Goal: Task Accomplishment & Management: Complete application form

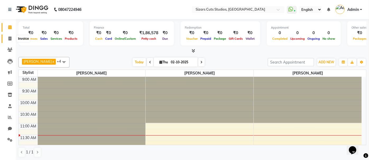
click at [7, 40] on span at bounding box center [9, 39] width 9 height 6
select select "service"
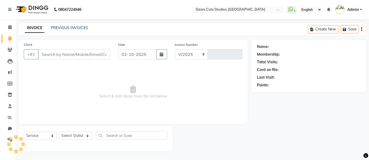
select select "5579"
type input "1686"
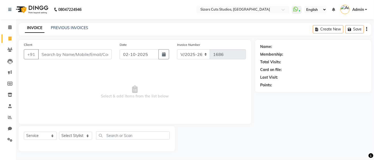
click at [68, 24] on div "INVOICE PREVIOUS INVOICES Create New Save" at bounding box center [195, 29] width 352 height 12
click at [68, 28] on link "PREVIOUS INVOICES" at bounding box center [69, 27] width 37 height 5
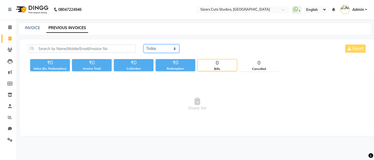
click at [157, 49] on select "Today Yesterday Custom Range" at bounding box center [161, 48] width 35 height 8
select select "yesterday"
click at [144, 44] on select "Today Yesterday Custom Range" at bounding box center [161, 48] width 35 height 8
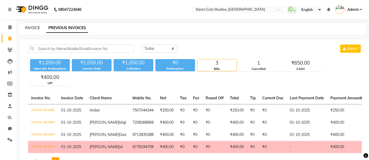
click at [30, 28] on link "INVOICE" at bounding box center [32, 27] width 15 height 5
select select "5579"
select select "service"
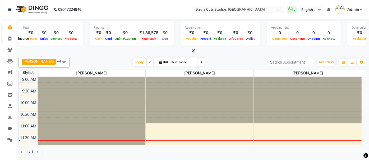
click at [11, 36] on span at bounding box center [9, 39] width 9 height 6
select select "5579"
select select "service"
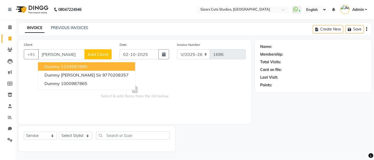
click at [62, 65] on ngb-highlight "1234567890" at bounding box center [74, 66] width 26 height 5
type input "1234567890"
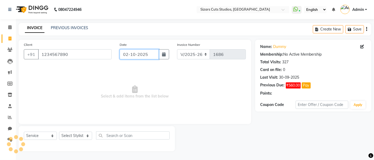
click at [142, 53] on input "02-10-2025" at bounding box center [138, 54] width 39 height 10
select select "10"
select select "2025"
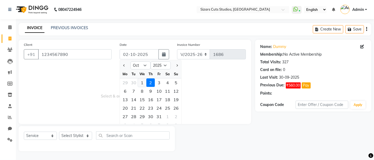
click at [142, 83] on div "1" at bounding box center [142, 82] width 8 height 8
type input "01-10-2025"
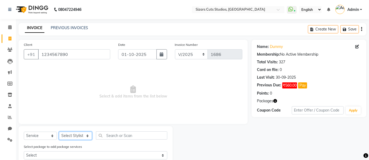
click at [77, 136] on select "Select Stylist Admin Junaid Salmani Manisha maurya mohd arman Priyanka Sanjeev …" at bounding box center [75, 135] width 33 height 8
select select "37987"
click at [59, 131] on select "Select Stylist Admin Junaid Salmani Manisha maurya mohd arman Priyanka Sanjeev …" at bounding box center [75, 135] width 33 height 8
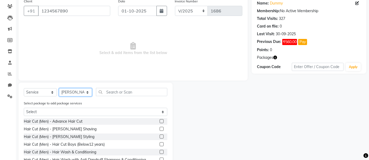
scroll to position [70, 0]
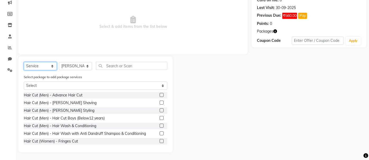
click at [33, 66] on select "Select Service Product Membership Package Voucher Prepaid Gift Card" at bounding box center [40, 66] width 33 height 8
select select "package"
click at [24, 70] on select "Select Service Product Membership Package Voucher Prepaid Gift Card" at bounding box center [40, 66] width 33 height 8
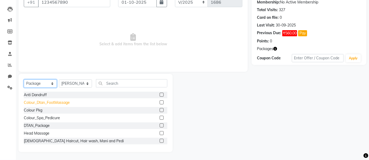
scroll to position [52, 0]
click at [160, 132] on label at bounding box center [162, 133] width 4 height 4
click at [160, 132] on input "checkbox" at bounding box center [161, 133] width 3 height 3
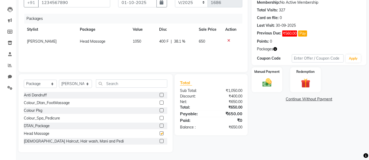
checkbox input "false"
click at [277, 90] on div "Manual Payment" at bounding box center [267, 80] width 32 height 26
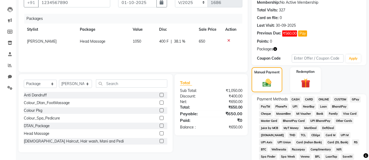
click at [293, 107] on span "UPI" at bounding box center [295, 106] width 8 height 6
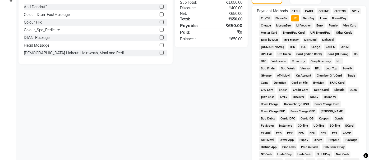
scroll to position [215, 0]
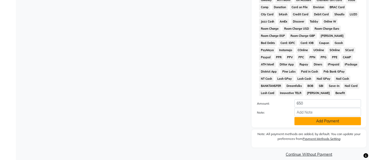
click at [310, 117] on button "Add Payment" at bounding box center [327, 121] width 67 height 8
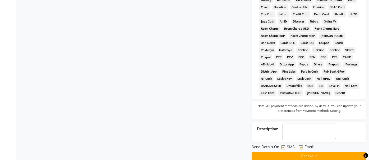
click at [310, 152] on button "Checkout" at bounding box center [309, 156] width 115 height 8
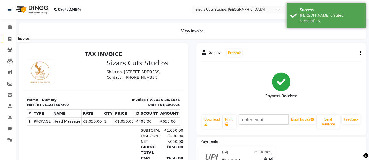
drag, startPoint x: 12, startPoint y: 37, endPoint x: 30, endPoint y: 40, distance: 18.3
click at [12, 37] on span at bounding box center [9, 39] width 9 height 6
select select "service"
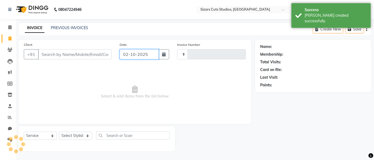
click at [133, 54] on input "02-10-2025" at bounding box center [138, 54] width 39 height 10
select select "10"
select select "2025"
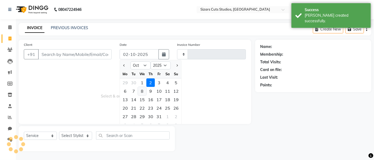
type input "1687"
select select "5579"
click at [142, 80] on div "1" at bounding box center [142, 82] width 8 height 8
type input "01-10-2025"
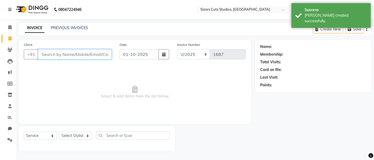
click at [78, 52] on input "Client" at bounding box center [74, 54] width 73 height 10
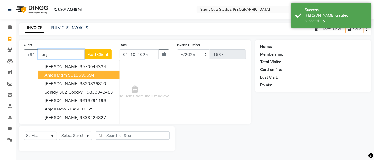
click at [77, 72] on ngb-highlight "9619699694" at bounding box center [81, 74] width 26 height 5
type input "9619699694"
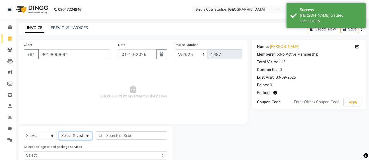
click at [83, 133] on select "Select Stylist Admin Junaid Salmani Manisha maurya mohd arman Priyanka Sanjeev …" at bounding box center [75, 135] width 33 height 8
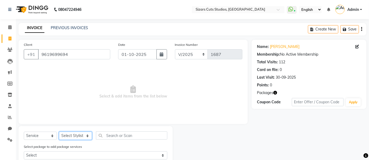
select select "37987"
click at [59, 131] on select "Select Stylist Admin Junaid Salmani Manisha maurya mohd arman Priyanka Sanjeev …" at bounding box center [75, 135] width 33 height 8
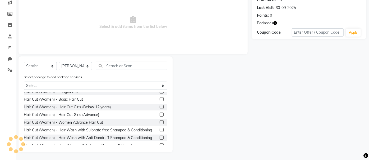
scroll to position [59, 0]
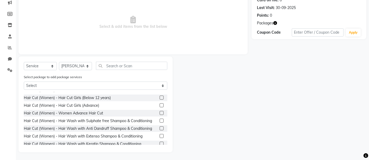
click at [160, 120] on label at bounding box center [162, 120] width 4 height 4
click at [160, 120] on input "checkbox" at bounding box center [161, 120] width 3 height 3
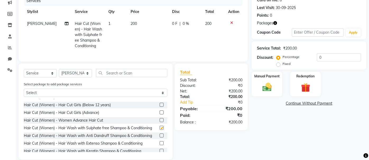
checkbox input "false"
drag, startPoint x: 139, startPoint y: 50, endPoint x: 136, endPoint y: 34, distance: 15.6
click at [139, 47] on td "200" at bounding box center [148, 35] width 42 height 34
select select "37987"
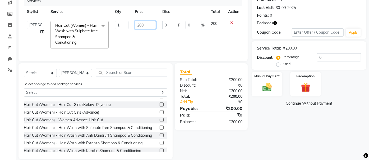
click at [144, 24] on input "200" at bounding box center [145, 25] width 21 height 8
type input "2"
type input "150"
click at [255, 82] on div "Manual Payment" at bounding box center [267, 84] width 32 height 26
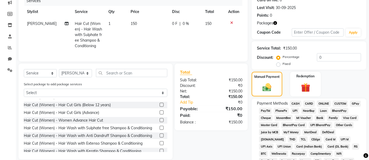
click at [293, 104] on span "CASH" at bounding box center [295, 103] width 11 height 6
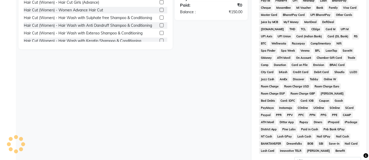
scroll to position [237, 0]
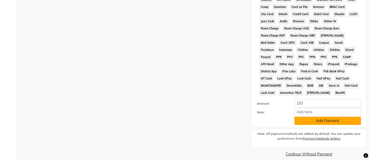
click at [300, 117] on button "Add Payment" at bounding box center [327, 121] width 67 height 8
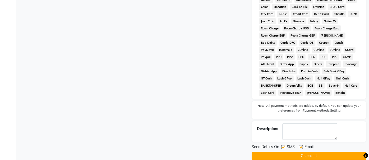
click at [301, 145] on label at bounding box center [301, 147] width 4 height 4
click at [301, 145] on input "checkbox" at bounding box center [300, 146] width 3 height 3
checkbox input "false"
drag, startPoint x: 284, startPoint y: 140, endPoint x: 288, endPoint y: 151, distance: 12.0
click at [284, 145] on label at bounding box center [283, 147] width 4 height 4
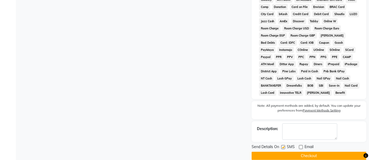
click at [284, 145] on input "checkbox" at bounding box center [282, 146] width 3 height 3
checkbox input "false"
click at [288, 151] on button "Checkout" at bounding box center [309, 155] width 115 height 8
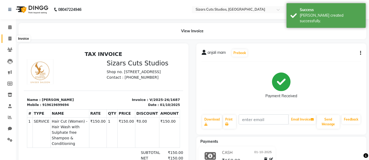
drag, startPoint x: 14, startPoint y: 37, endPoint x: 26, endPoint y: 39, distance: 12.3
click at [14, 37] on span at bounding box center [9, 39] width 9 height 6
select select "5579"
select select "service"
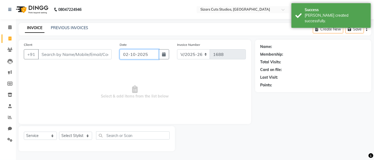
click at [134, 57] on input "02-10-2025" at bounding box center [138, 54] width 39 height 10
select select "10"
select select "2025"
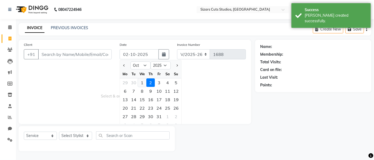
click at [144, 84] on div "1" at bounding box center [142, 82] width 8 height 8
type input "01-10-2025"
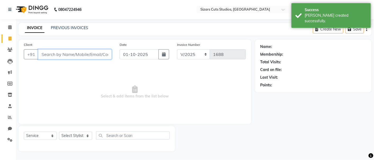
click at [93, 56] on input "Client" at bounding box center [74, 54] width 73 height 10
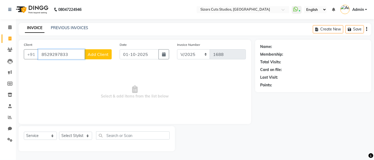
type input "8529297833"
click at [93, 56] on span "Add Client" at bounding box center [98, 54] width 21 height 5
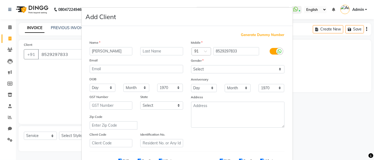
type input "Shraddha"
click at [143, 50] on input "text" at bounding box center [161, 51] width 43 height 8
type input "Ma'am"
drag, startPoint x: 212, startPoint y: 67, endPoint x: 212, endPoint y: 71, distance: 4.0
click at [212, 67] on select "Select Male Female Other Prefer Not To Say" at bounding box center [237, 69] width 93 height 8
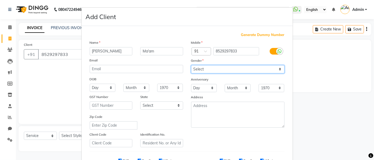
select select "female"
click at [191, 65] on select "Select Male Female Other Prefer Not To Say" at bounding box center [237, 69] width 93 height 8
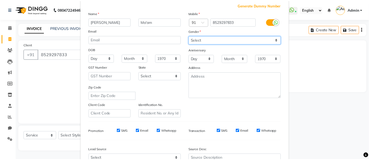
scroll to position [84, 0]
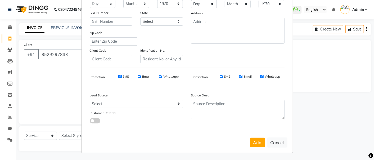
click at [251, 136] on div "Add Cancel" at bounding box center [186, 142] width 211 height 21
click at [260, 144] on button "Add" at bounding box center [257, 142] width 15 height 10
select select
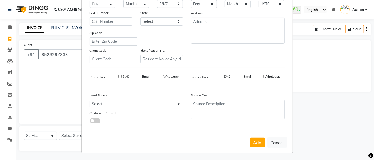
select select
checkbox input "false"
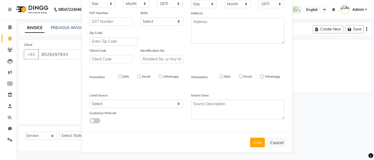
checkbox input "false"
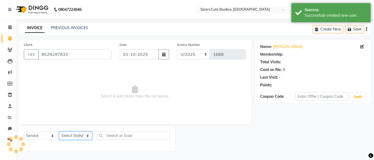
click at [84, 133] on select "Select Stylist Admin Junaid Salmani Manisha maurya mohd arman Priyanka Sanjeev …" at bounding box center [75, 135] width 33 height 8
select select "37989"
click at [59, 131] on select "Select Stylist Admin Junaid Salmani Manisha maurya mohd arman Priyanka Sanjeev …" at bounding box center [75, 135] width 33 height 8
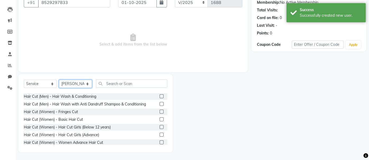
scroll to position [59, 0]
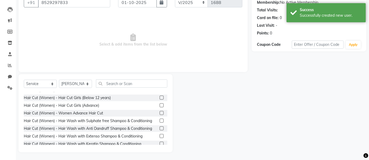
click at [160, 105] on label at bounding box center [162, 105] width 4 height 4
click at [160, 105] on input "checkbox" at bounding box center [161, 105] width 3 height 3
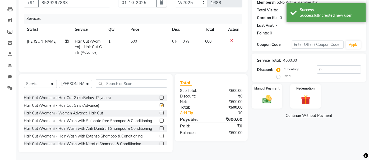
checkbox input "false"
click at [107, 84] on input "text" at bounding box center [131, 83] width 71 height 8
click at [85, 82] on select "Select Stylist Admin Junaid Salmani Manisha maurya mohd arman Priyanka Sanjeev …" at bounding box center [75, 84] width 33 height 8
select select "49153"
click at [59, 80] on select "Select Stylist Admin Junaid Salmani Manisha maurya mohd arman Priyanka Sanjeev …" at bounding box center [75, 84] width 33 height 8
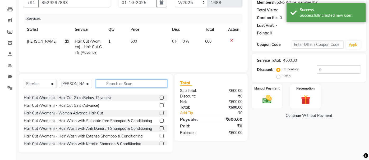
click at [108, 84] on input "text" at bounding box center [131, 83] width 71 height 8
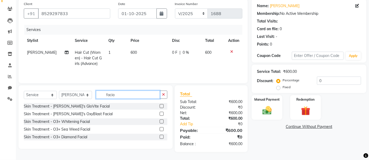
scroll to position [41, 0]
type input "facia"
click at [161, 107] on label at bounding box center [162, 106] width 4 height 4
click at [161, 107] on input "checkbox" at bounding box center [161, 105] width 3 height 3
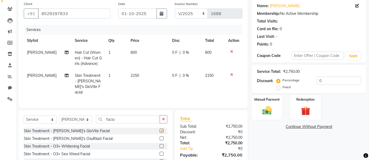
checkbox input "false"
click at [145, 77] on td "2150" at bounding box center [148, 84] width 42 height 29
select select "49153"
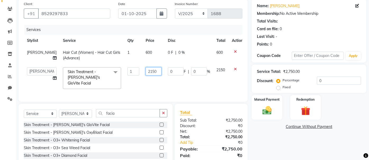
click at [151, 70] on input "2150" at bounding box center [154, 71] width 16 height 8
type input "2"
type input "1800"
click at [154, 82] on td "1800" at bounding box center [153, 78] width 22 height 28
select select "49153"
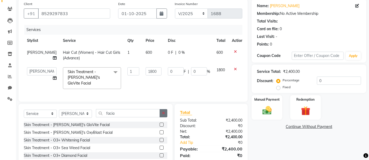
click at [164, 109] on button "button" at bounding box center [164, 113] width 8 height 8
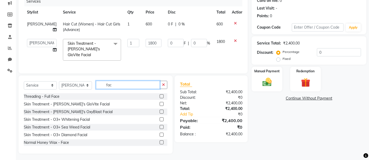
scroll to position [39, 0]
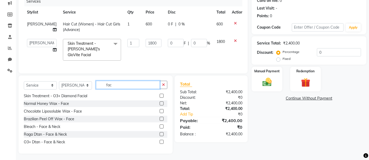
type input "fac"
click at [160, 132] on label at bounding box center [162, 134] width 4 height 4
click at [160, 132] on input "checkbox" at bounding box center [161, 133] width 3 height 3
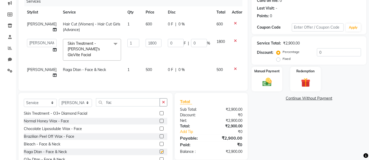
checkbox input "false"
click at [144, 64] on td "500" at bounding box center [153, 72] width 22 height 17
select select "49153"
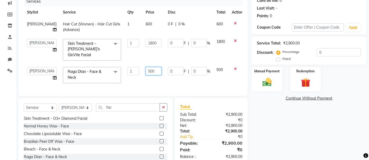
click at [152, 67] on input "500" at bounding box center [154, 71] width 16 height 8
type input "5"
click at [158, 78] on div "Services Stylist Service Qty Price Disc Total Action mohd arman Hair Cut (Women…" at bounding box center [133, 44] width 219 height 94
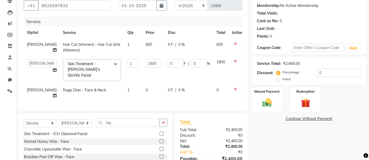
scroll to position [40, 0]
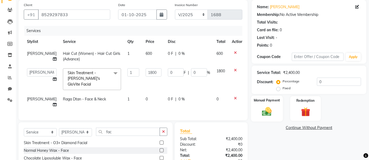
click at [264, 113] on img at bounding box center [267, 111] width 16 height 11
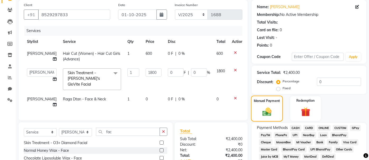
scroll to position [69, 0]
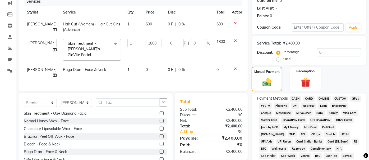
click at [296, 99] on span "CASH" at bounding box center [295, 98] width 11 height 6
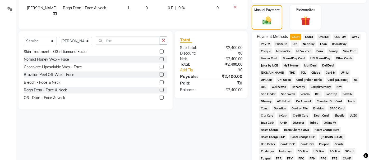
scroll to position [232, 0]
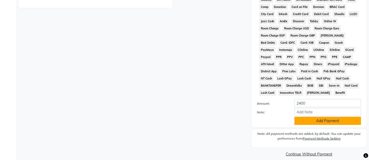
click at [300, 117] on button "Add Payment" at bounding box center [327, 121] width 67 height 8
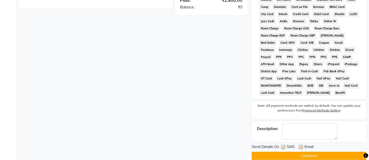
click at [301, 145] on label at bounding box center [301, 147] width 4 height 4
click at [301, 145] on input "checkbox" at bounding box center [300, 146] width 3 height 3
click at [302, 145] on label at bounding box center [301, 147] width 4 height 4
click at [302, 145] on input "checkbox" at bounding box center [300, 146] width 3 height 3
checkbox input "true"
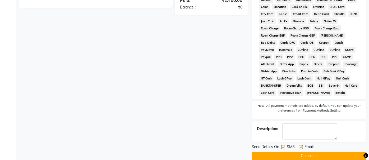
click at [301, 151] on button "Checkout" at bounding box center [309, 155] width 115 height 8
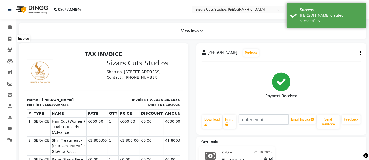
click at [10, 38] on icon at bounding box center [9, 38] width 3 height 4
select select "5579"
select select "service"
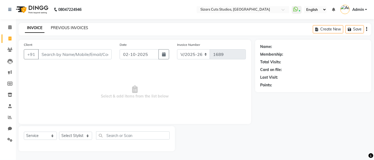
click at [67, 28] on link "PREVIOUS INVOICES" at bounding box center [69, 27] width 37 height 5
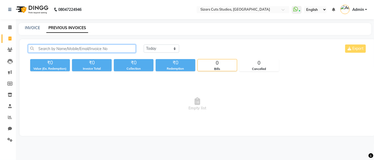
click at [125, 48] on input "text" at bounding box center [82, 48] width 108 height 8
click at [101, 48] on input "text" at bounding box center [82, 48] width 108 height 8
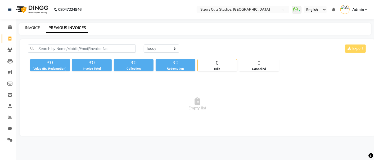
click at [37, 30] on link "INVOICE" at bounding box center [32, 27] width 15 height 5
select select "5579"
select select "service"
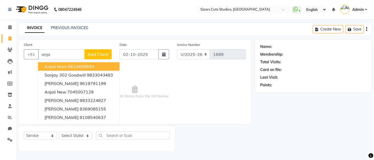
click at [80, 65] on ngb-highlight "9619699694" at bounding box center [81, 66] width 26 height 5
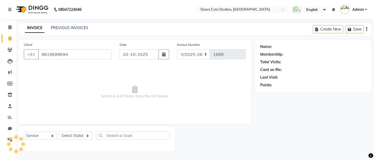
type input "9619699694"
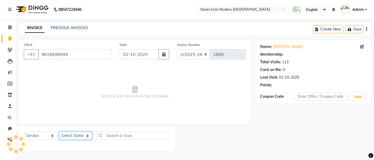
click at [78, 132] on select "Select Stylist Admin Junaid Salmani Manisha maurya mohd arman Priyanka Sanjeev …" at bounding box center [75, 135] width 33 height 8
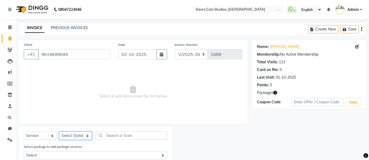
select select "37989"
click at [59, 131] on select "Select Stylist Admin Junaid Salmani Manisha maurya mohd arman Priyanka Sanjeev …" at bounding box center [75, 135] width 33 height 8
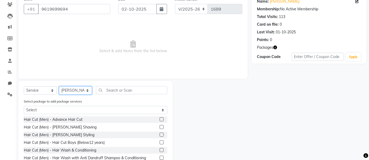
scroll to position [59, 0]
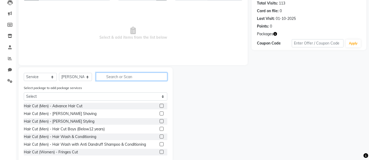
click at [117, 75] on input "text" at bounding box center [131, 76] width 71 height 8
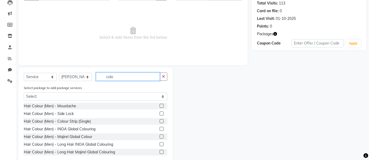
type input "colo"
click at [160, 104] on label at bounding box center [162, 106] width 4 height 4
click at [160, 104] on input "checkbox" at bounding box center [161, 105] width 3 height 3
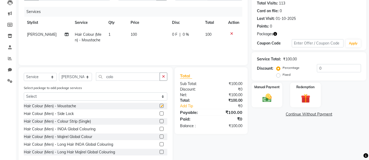
checkbox input "false"
click at [160, 112] on label at bounding box center [162, 113] width 4 height 4
click at [160, 112] on input "checkbox" at bounding box center [161, 113] width 3 height 3
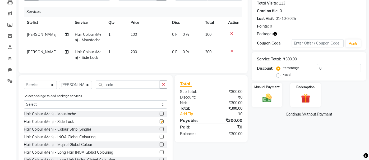
checkbox input "false"
click at [231, 51] on icon at bounding box center [231, 51] width 3 height 4
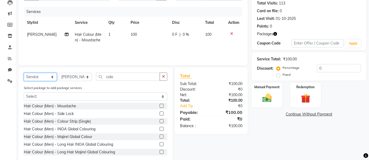
click at [46, 78] on select "Select Service Product Membership Package Voucher Prepaid Gift Card" at bounding box center [40, 77] width 33 height 8
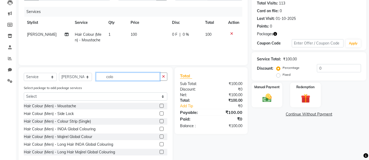
click at [152, 74] on input "colo" at bounding box center [128, 76] width 64 height 8
click at [166, 78] on button "button" at bounding box center [164, 76] width 8 height 8
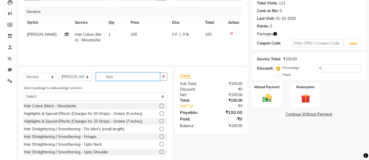
scroll to position [40, 0]
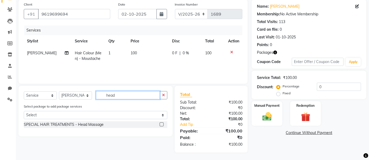
type input "head"
click at [162, 125] on label at bounding box center [162, 124] width 4 height 4
click at [162, 125] on input "checkbox" at bounding box center [161, 124] width 3 height 3
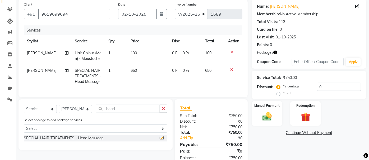
checkbox input "false"
click at [138, 68] on td "650" at bounding box center [148, 76] width 42 height 23
select select "37989"
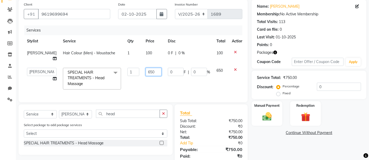
click at [146, 68] on input "650" at bounding box center [154, 72] width 16 height 8
type input "6"
type input "500"
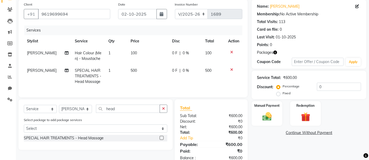
click at [146, 79] on td "500" at bounding box center [148, 76] width 42 height 23
select select "37989"
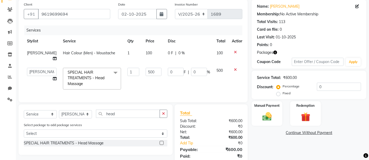
scroll to position [63, 0]
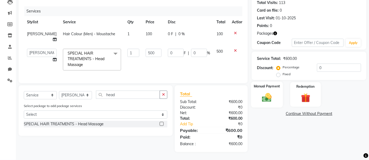
click at [266, 95] on img at bounding box center [267, 97] width 16 height 11
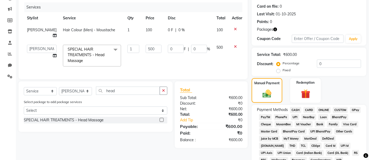
click at [295, 117] on span "UPI" at bounding box center [295, 117] width 8 height 6
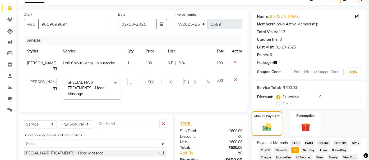
scroll to position [0, 0]
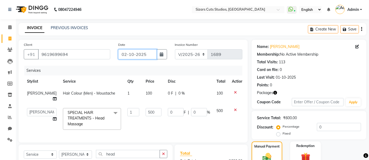
click at [135, 52] on input "02-10-2025" at bounding box center [137, 54] width 38 height 10
select select "10"
select select "2025"
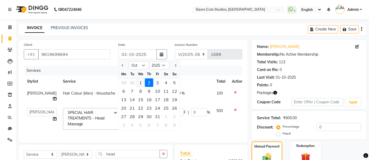
click at [142, 81] on div "1" at bounding box center [140, 82] width 8 height 8
type input "01-10-2025"
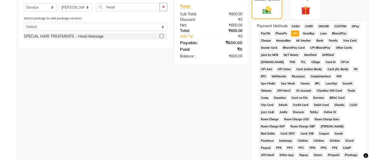
scroll to position [237, 0]
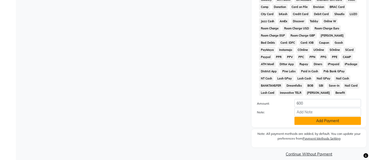
click at [300, 117] on button "Add Payment" at bounding box center [327, 121] width 67 height 8
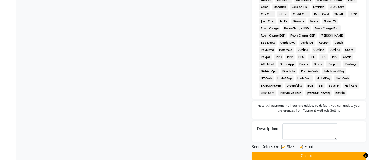
click at [301, 145] on label at bounding box center [301, 147] width 4 height 4
click at [301, 145] on input "checkbox" at bounding box center [300, 146] width 3 height 3
checkbox input "false"
drag, startPoint x: 284, startPoint y: 140, endPoint x: 287, endPoint y: 147, distance: 7.5
click at [284, 145] on label at bounding box center [283, 147] width 4 height 4
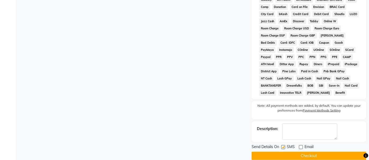
click at [284, 145] on input "checkbox" at bounding box center [282, 146] width 3 height 3
checkbox input "false"
click at [287, 151] on button "Checkout" at bounding box center [309, 155] width 115 height 8
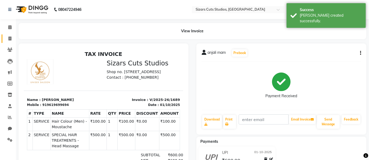
click at [10, 41] on span at bounding box center [9, 39] width 9 height 6
select select "5579"
select select "service"
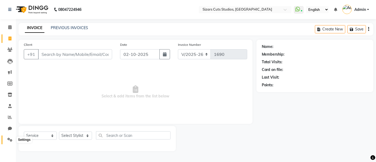
click at [10, 140] on icon at bounding box center [9, 139] width 5 height 4
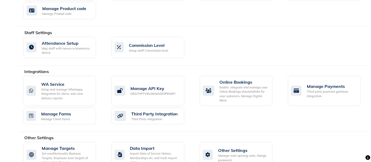
scroll to position [275, 0]
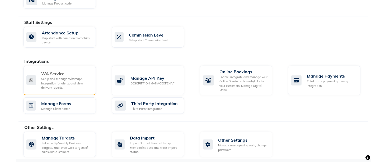
click at [55, 78] on div "Setup and manage Whatsapp Integration for alerts, and view delivery reports." at bounding box center [66, 83] width 50 height 13
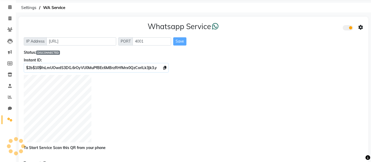
scroll to position [29, 0]
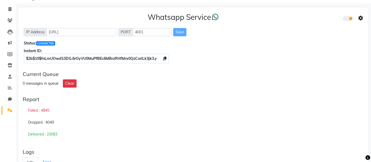
click at [120, 112] on div "Failed : 4845" at bounding box center [194, 110] width 342 height 12
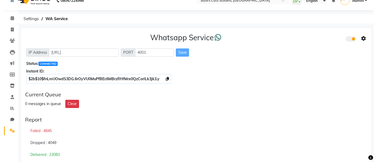
scroll to position [0, 0]
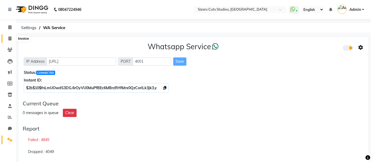
click at [11, 36] on icon at bounding box center [9, 38] width 3 height 4
select select "5579"
select select "service"
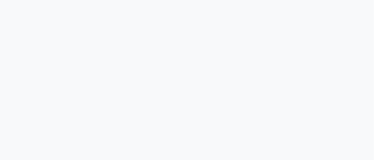
select select "5579"
select select "service"
